Goal: Book appointment/travel/reservation

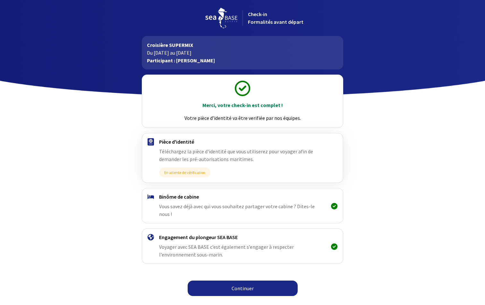
click at [244, 280] on link "Continuer" at bounding box center [243, 287] width 110 height 15
drag, startPoint x: 0, startPoint y: 0, endPoint x: 244, endPoint y: 280, distance: 371.6
click at [244, 280] on link "Continuer" at bounding box center [243, 287] width 110 height 15
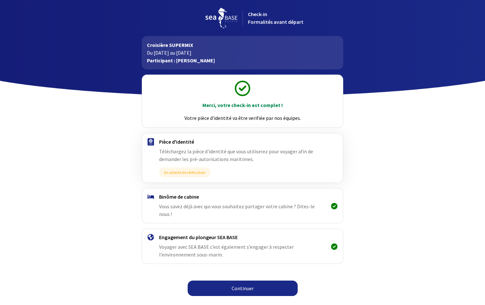
click at [244, 282] on link "Continuer" at bounding box center [243, 287] width 110 height 15
click at [215, 20] on img at bounding box center [221, 18] width 32 height 21
click at [217, 14] on img at bounding box center [221, 18] width 32 height 21
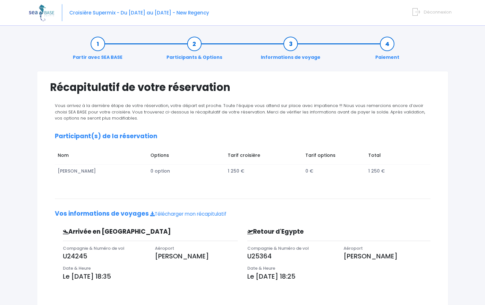
click at [390, 43] on link "Paiement" at bounding box center [387, 50] width 31 height 20
click at [385, 46] on link "Paiement" at bounding box center [387, 50] width 31 height 20
